Goal: Transaction & Acquisition: Subscribe to service/newsletter

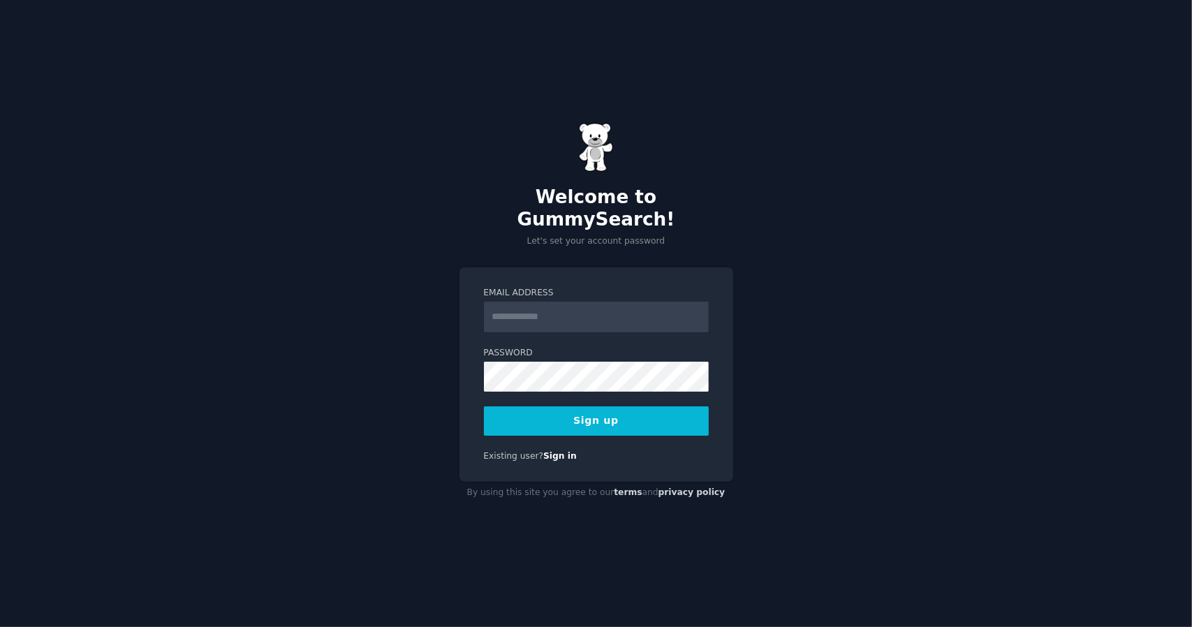
click at [558, 304] on input "Email Address" at bounding box center [596, 317] width 225 height 31
type input "**********"
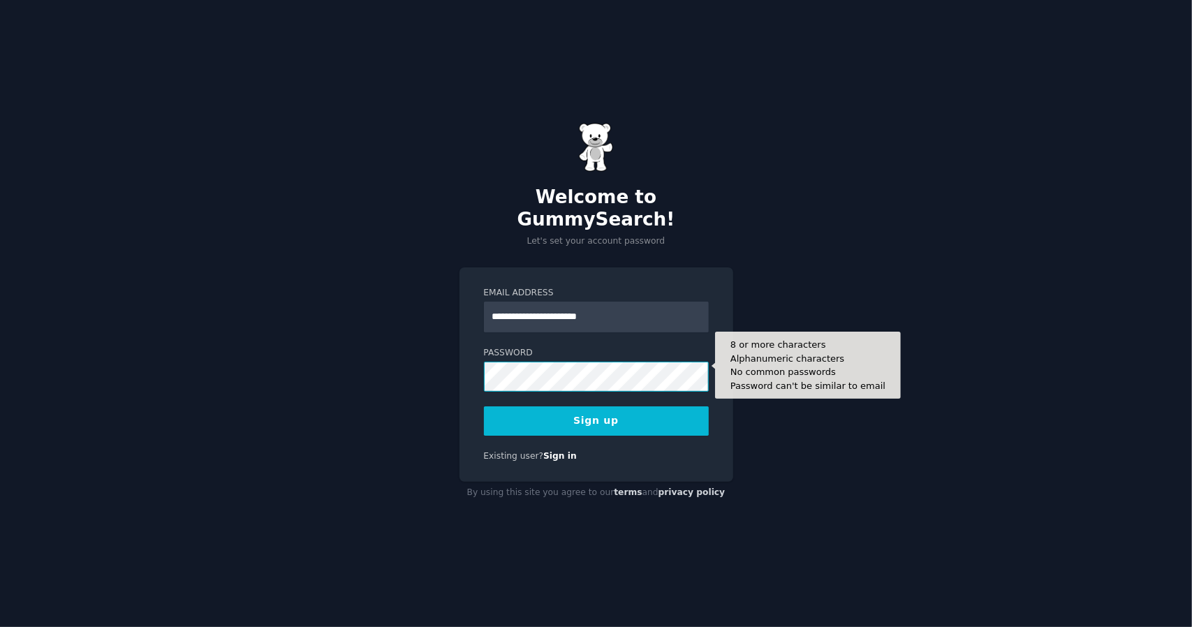
click at [484, 407] on button "Sign up" at bounding box center [596, 421] width 225 height 29
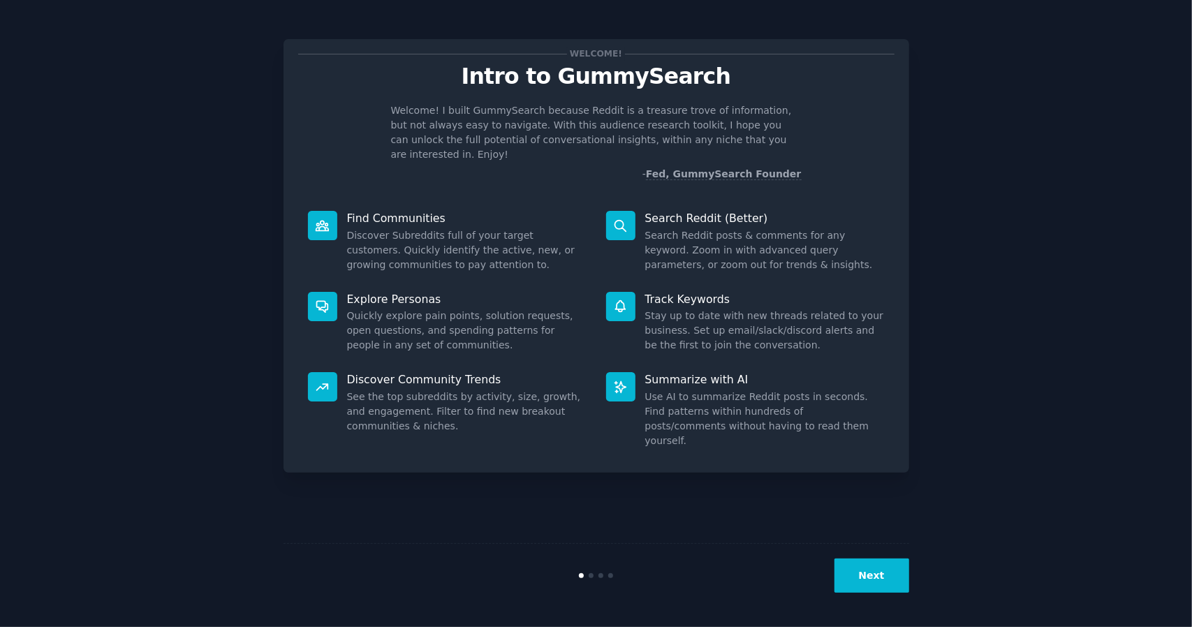
click at [880, 572] on button "Next" at bounding box center [872, 576] width 75 height 34
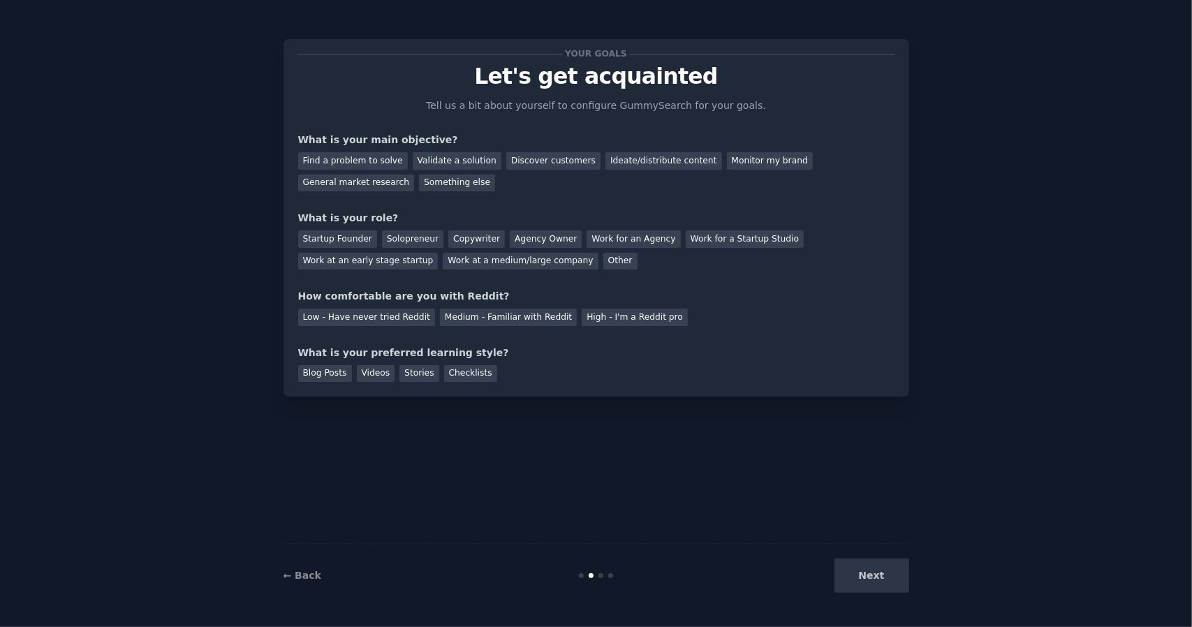
click at [882, 574] on div "Next" at bounding box center [805, 576] width 209 height 34
click at [879, 576] on div "Next" at bounding box center [805, 576] width 209 height 34
drag, startPoint x: 300, startPoint y: 349, endPoint x: 488, endPoint y: 353, distance: 188.7
click at [488, 353] on div "What is your preferred learning style?" at bounding box center [596, 353] width 597 height 15
click at [520, 353] on div "What is your preferred learning style?" at bounding box center [596, 353] width 597 height 15
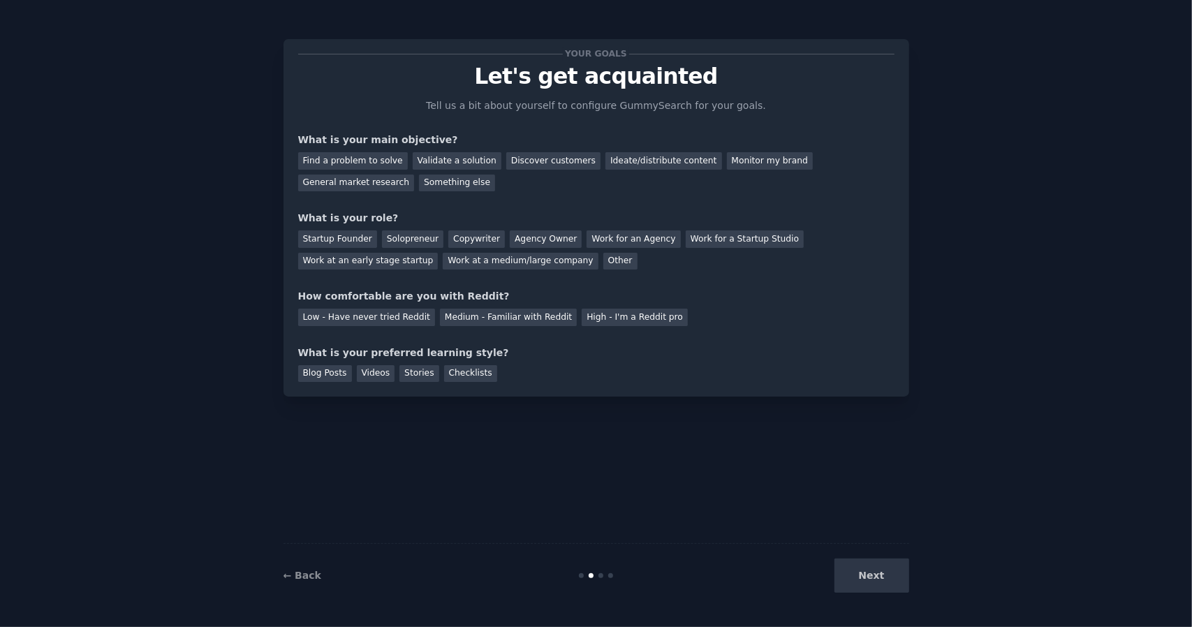
click at [872, 576] on div "Next" at bounding box center [805, 576] width 209 height 34
click at [1028, 315] on div "Your goals Let's get acquainted Tell us a bit about yourself to configure Gummy…" at bounding box center [596, 314] width 1153 height 588
click at [478, 319] on div "Medium - Familiar with Reddit" at bounding box center [508, 317] width 137 height 17
click at [863, 574] on div "Next" at bounding box center [805, 576] width 209 height 34
click at [415, 175] on div "General market research" at bounding box center [356, 183] width 117 height 17
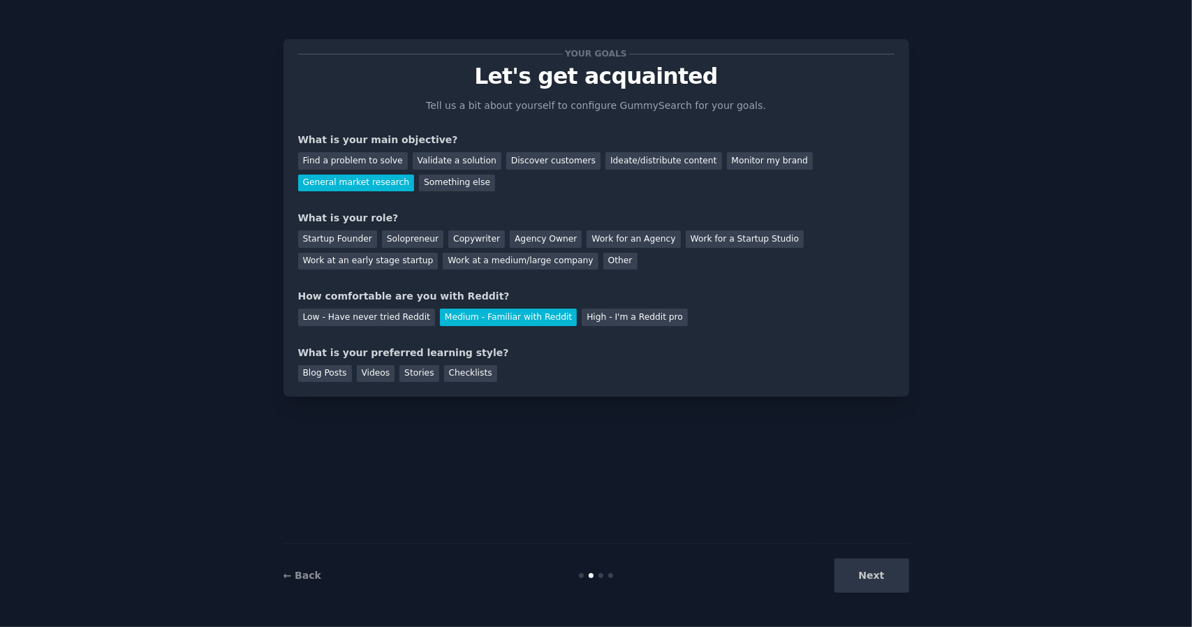
click at [862, 574] on div "Next" at bounding box center [805, 576] width 209 height 34
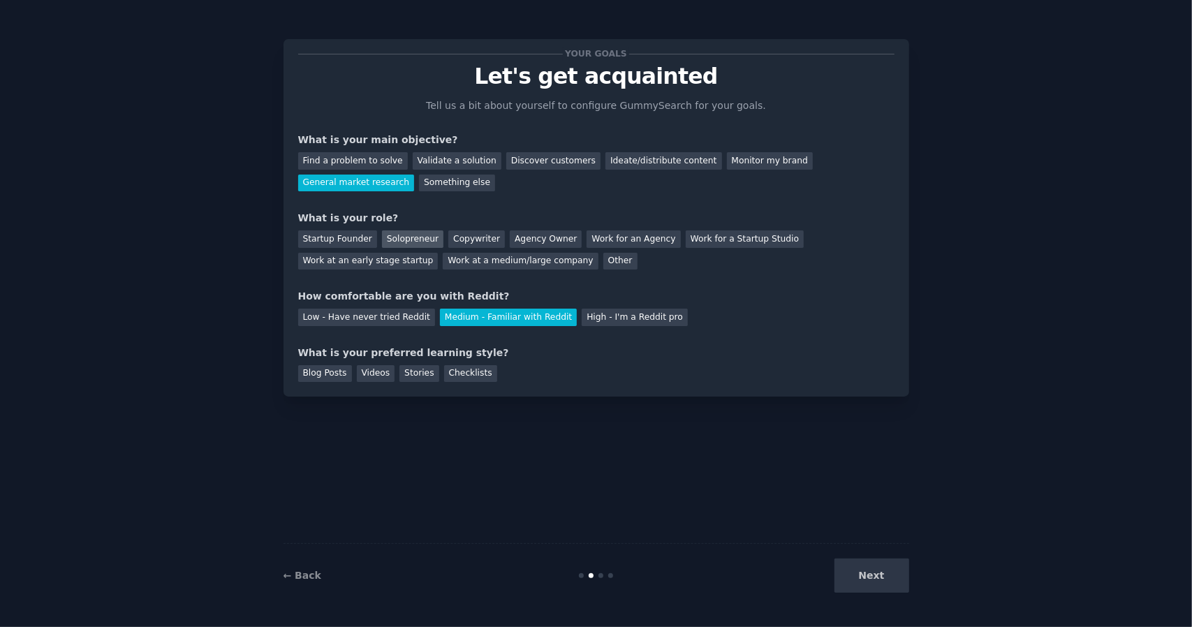
click at [397, 237] on div "Solopreneur" at bounding box center [412, 239] width 61 height 17
click at [869, 576] on div "Next" at bounding box center [805, 576] width 209 height 34
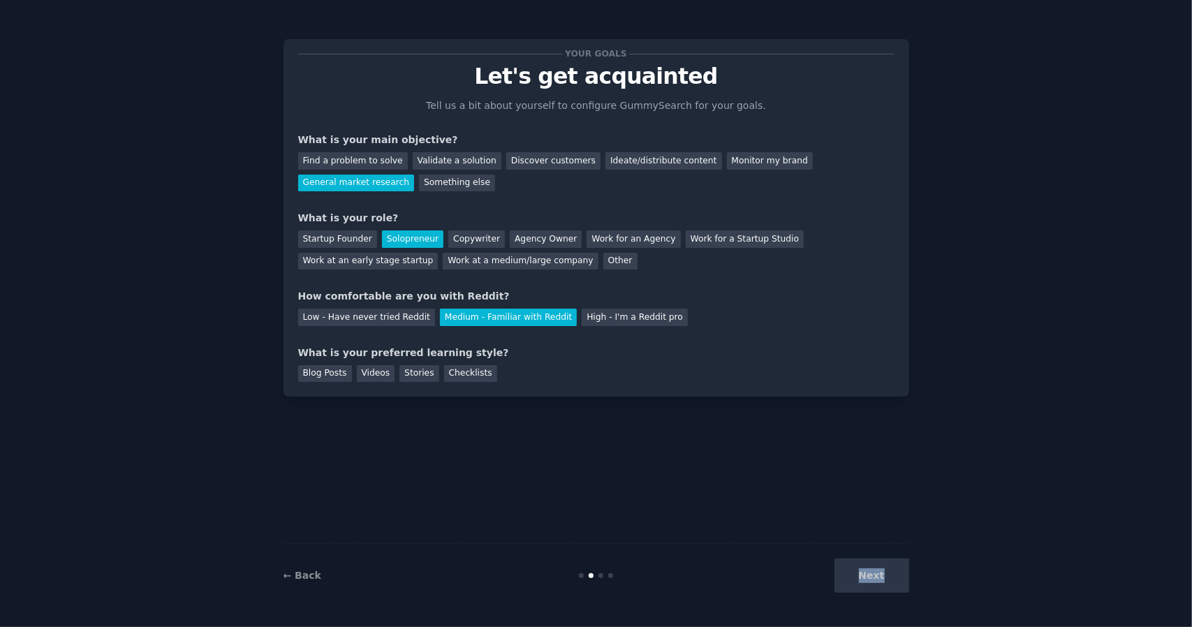
click at [869, 576] on div "Next" at bounding box center [805, 576] width 209 height 34
click at [337, 372] on div "Blog Posts" at bounding box center [325, 373] width 54 height 17
click at [360, 376] on div "Videos" at bounding box center [376, 373] width 38 height 17
click at [465, 374] on div "Checklists" at bounding box center [470, 373] width 53 height 17
click at [335, 376] on div "Blog Posts" at bounding box center [325, 373] width 54 height 17
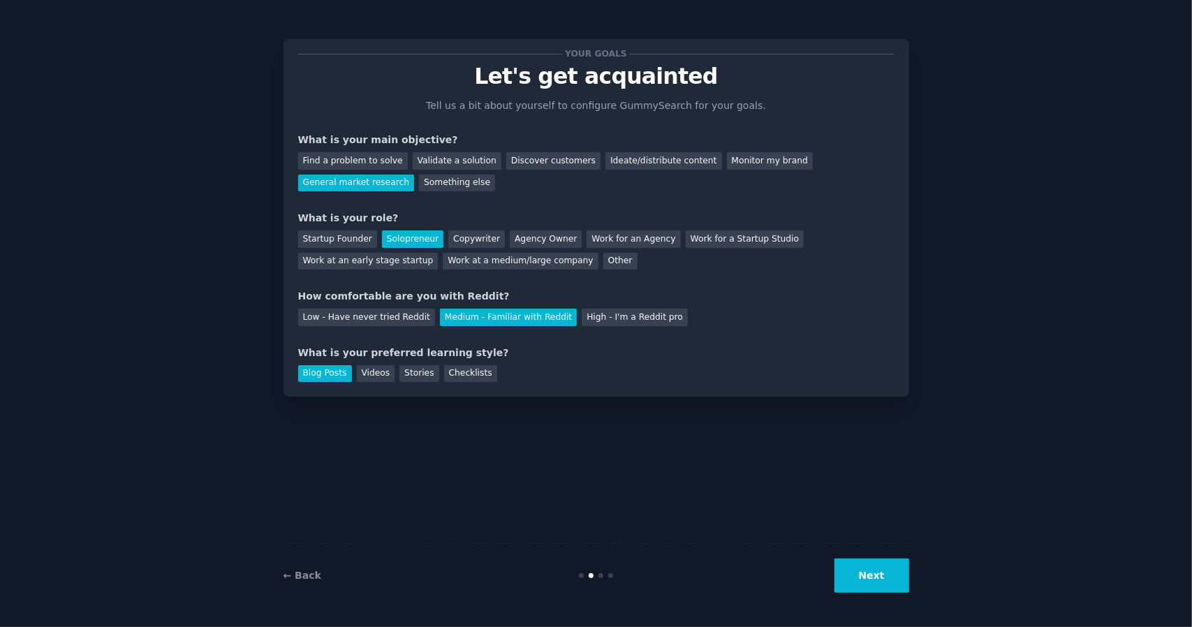
click at [875, 569] on button "Next" at bounding box center [872, 576] width 75 height 34
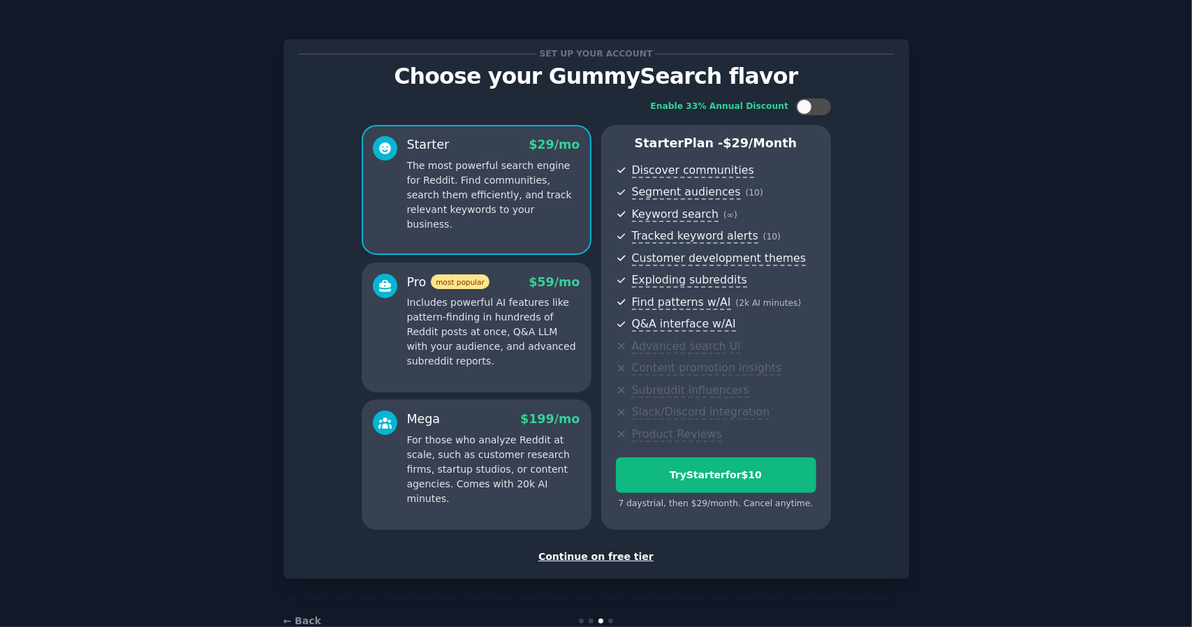
click at [614, 554] on div "Continue on free tier" at bounding box center [596, 557] width 597 height 15
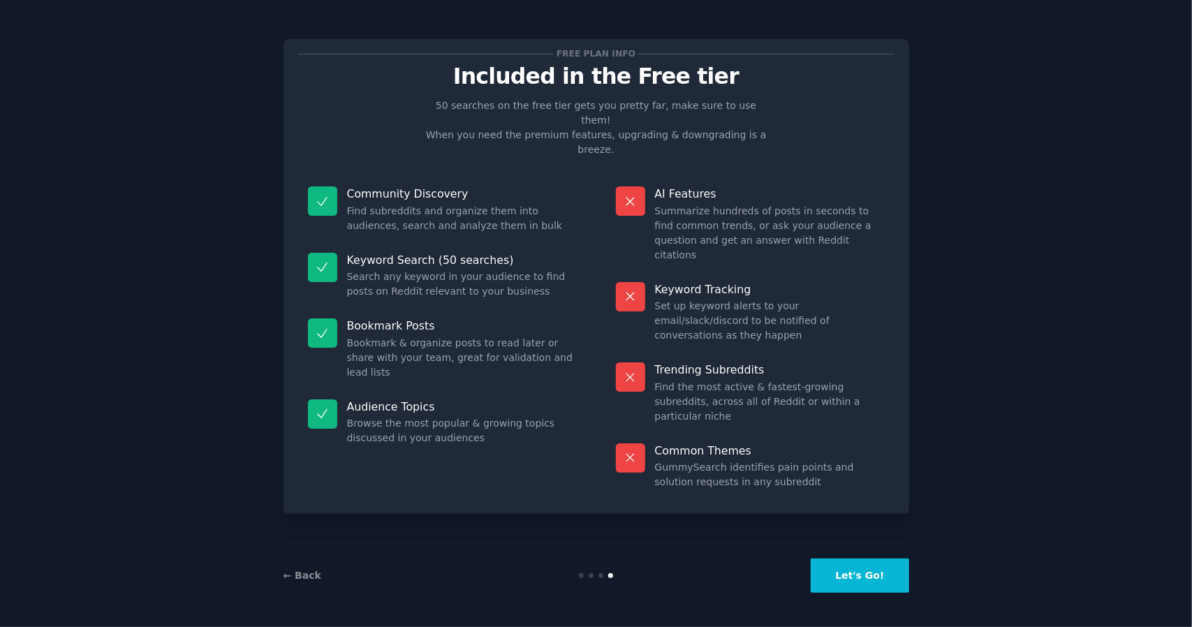
click at [855, 571] on button "Let's Go!" at bounding box center [860, 576] width 98 height 34
